Goal: Task Accomplishment & Management: Use online tool/utility

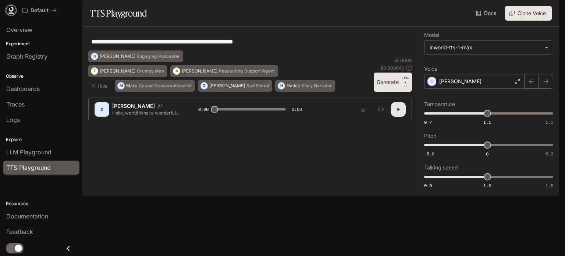
click at [10, 12] on icon at bounding box center [10, 10] width 7 height 7
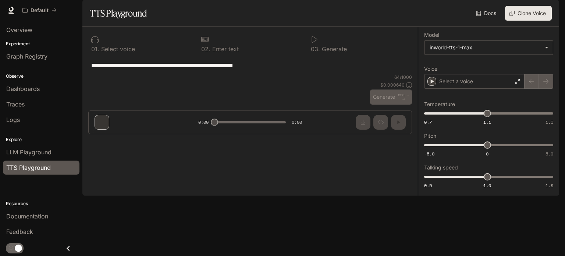
click at [549, 14] on img "button" at bounding box center [549, 10] width 10 height 10
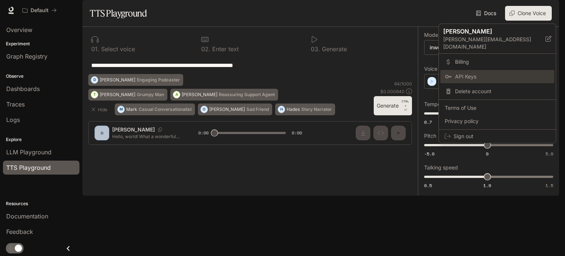
click at [479, 70] on link "API Keys" at bounding box center [497, 76] width 114 height 13
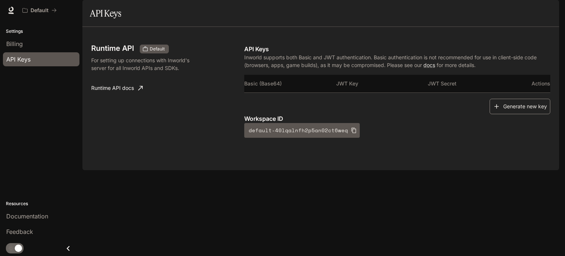
click at [520, 114] on button "Generate new key" at bounding box center [520, 107] width 61 height 16
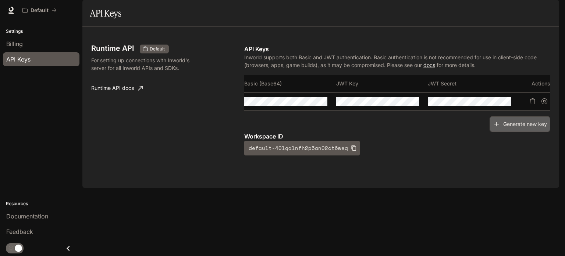
drag, startPoint x: 514, startPoint y: 144, endPoint x: 502, endPoint y: 169, distance: 26.8
click at [502, 155] on div "API Keys Inworld supports both Basic and JWT authentication. Basic authenticati…" at bounding box center [397, 100] width 306 height 111
click at [472, 110] on tr at bounding box center [397, 101] width 306 height 18
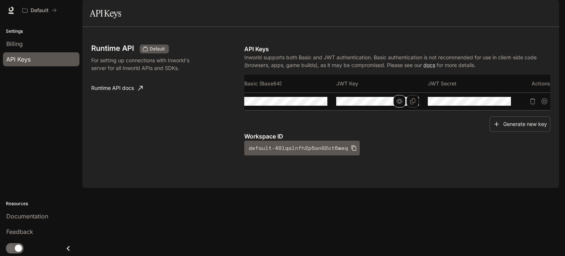
click at [487, 105] on div at bounding box center [469, 101] width 83 height 8
click at [325, 107] on button "Copy Basic (Base64)" at bounding box center [321, 101] width 13 height 13
click at [319, 104] on icon "Copy Basic (Base64)" at bounding box center [321, 101] width 6 height 6
